Goal: Information Seeking & Learning: Find specific fact

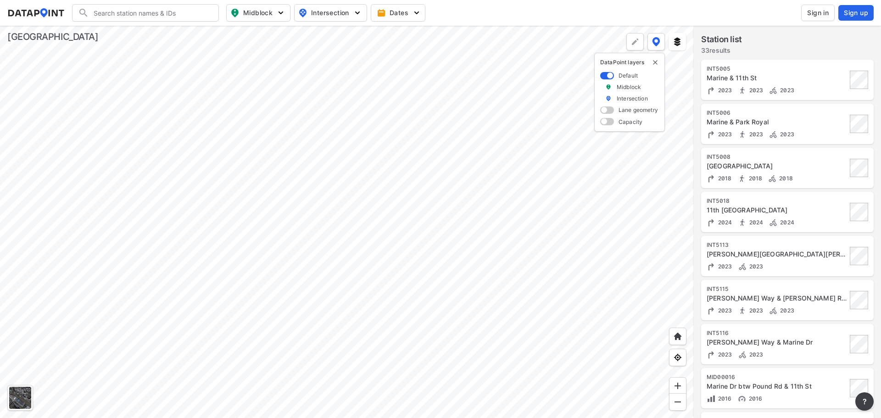
click at [595, 196] on div at bounding box center [346, 222] width 693 height 392
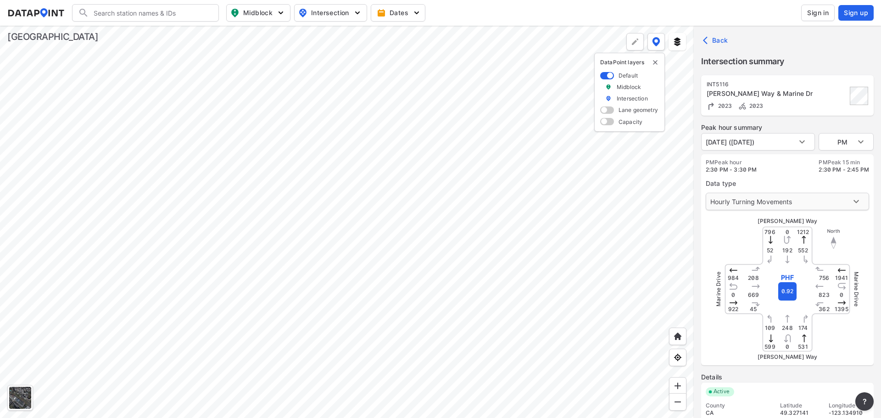
click at [796, 198] on body "Search Please enter a search term. Midblock Intersection Dates Sign in Sign up …" at bounding box center [440, 209] width 881 height 418
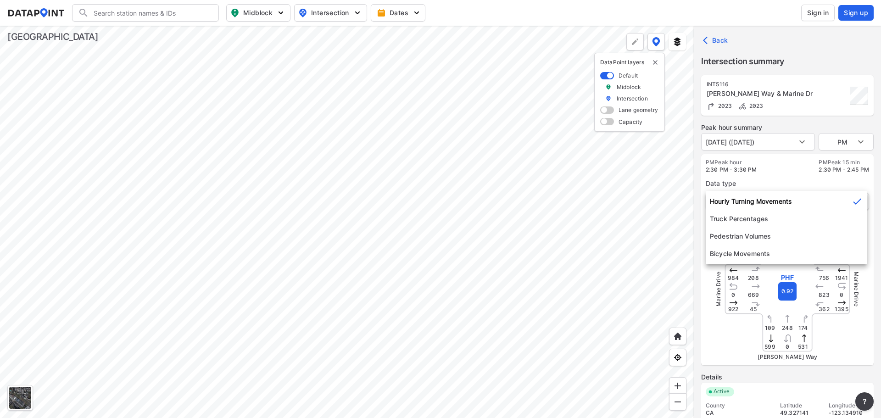
click at [796, 198] on li "Hourly Turning Movements" at bounding box center [785, 201] width 161 height 17
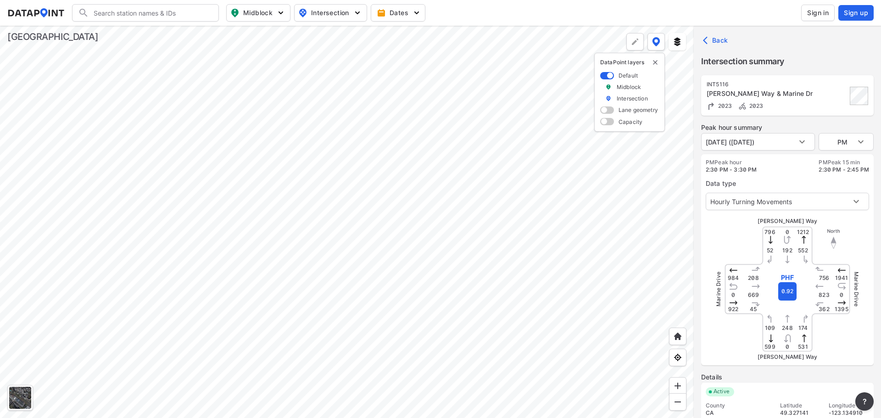
click at [510, 202] on div at bounding box center [346, 222] width 693 height 392
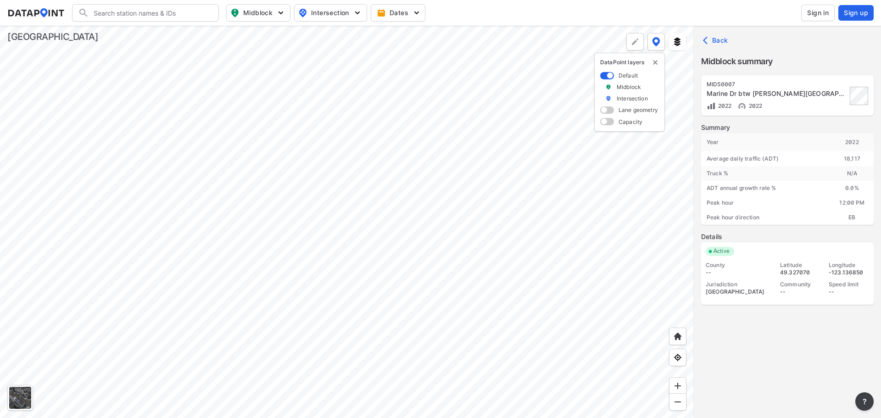
click at [765, 338] on div "MID50007 Marine Dr btw [PERSON_NAME] Way & Main St 2022 2022 Summary Year [DATE…" at bounding box center [787, 252] width 172 height 354
click at [596, 381] on div at bounding box center [346, 222] width 693 height 392
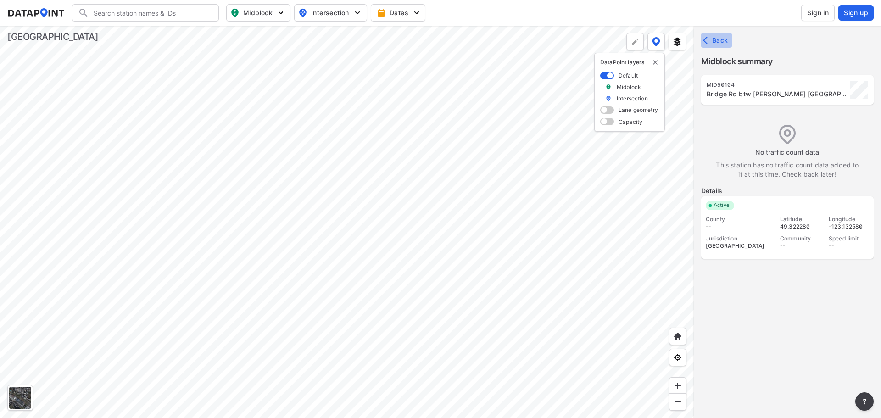
click at [716, 37] on span "Back" at bounding box center [715, 40] width 23 height 9
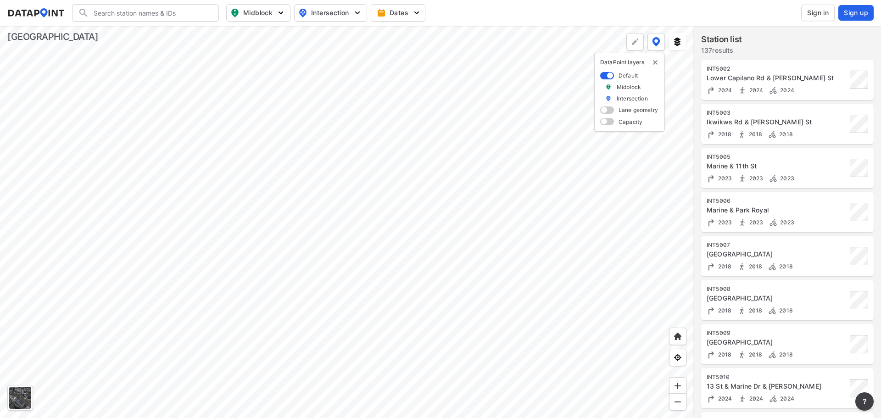
click at [505, 224] on div at bounding box center [346, 222] width 693 height 392
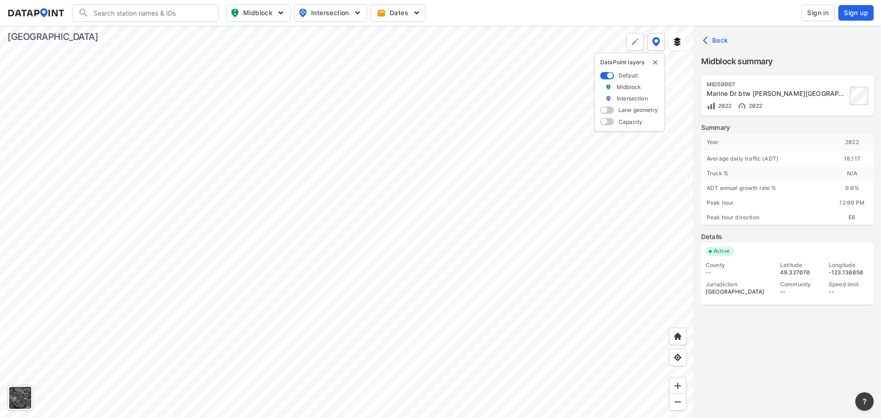
click at [775, 91] on div "Marine Dr btw [PERSON_NAME][GEOGRAPHIC_DATA]" at bounding box center [776, 93] width 140 height 9
click at [551, 98] on div at bounding box center [346, 222] width 693 height 392
click at [538, 269] on div at bounding box center [346, 222] width 693 height 392
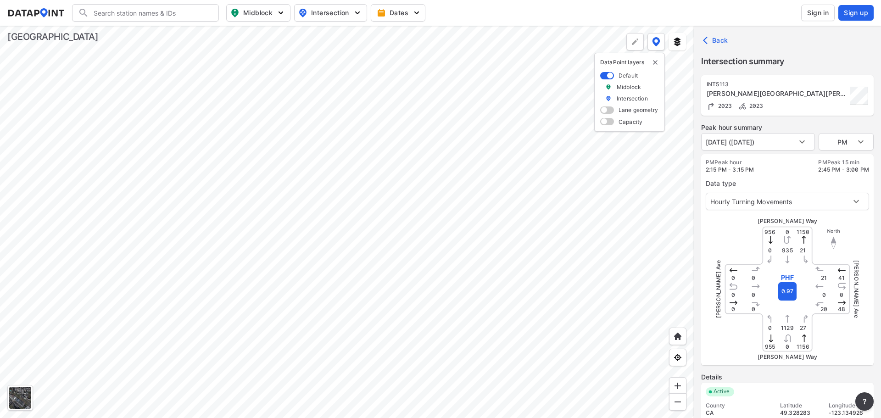
click at [538, 347] on div at bounding box center [346, 222] width 693 height 392
click at [553, 145] on div at bounding box center [346, 222] width 693 height 392
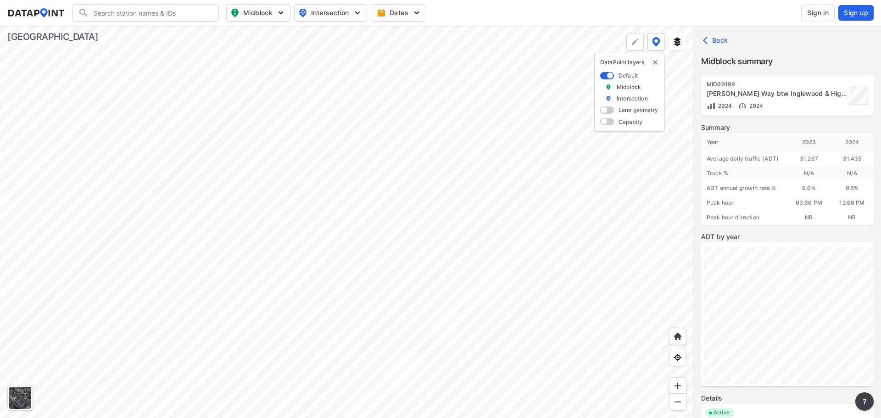
click at [399, 167] on div at bounding box center [346, 222] width 693 height 392
